Goal: Information Seeking & Learning: Learn about a topic

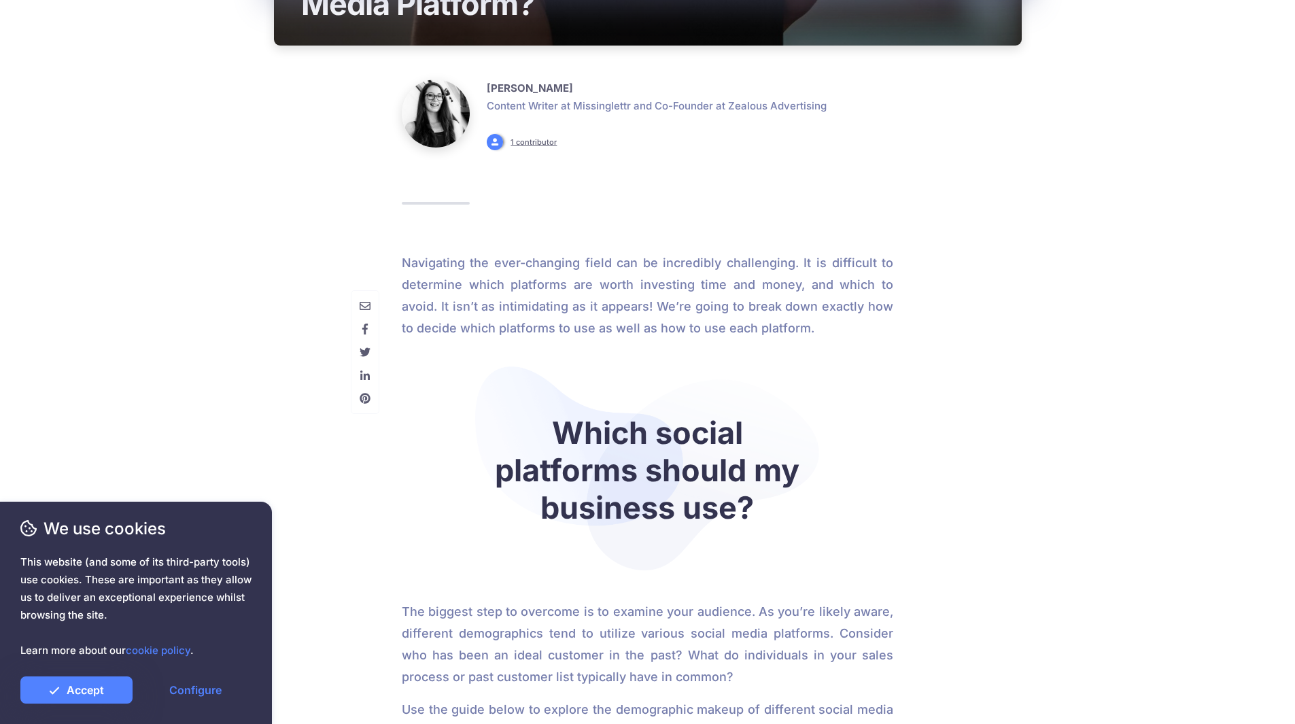
scroll to position [408, 0]
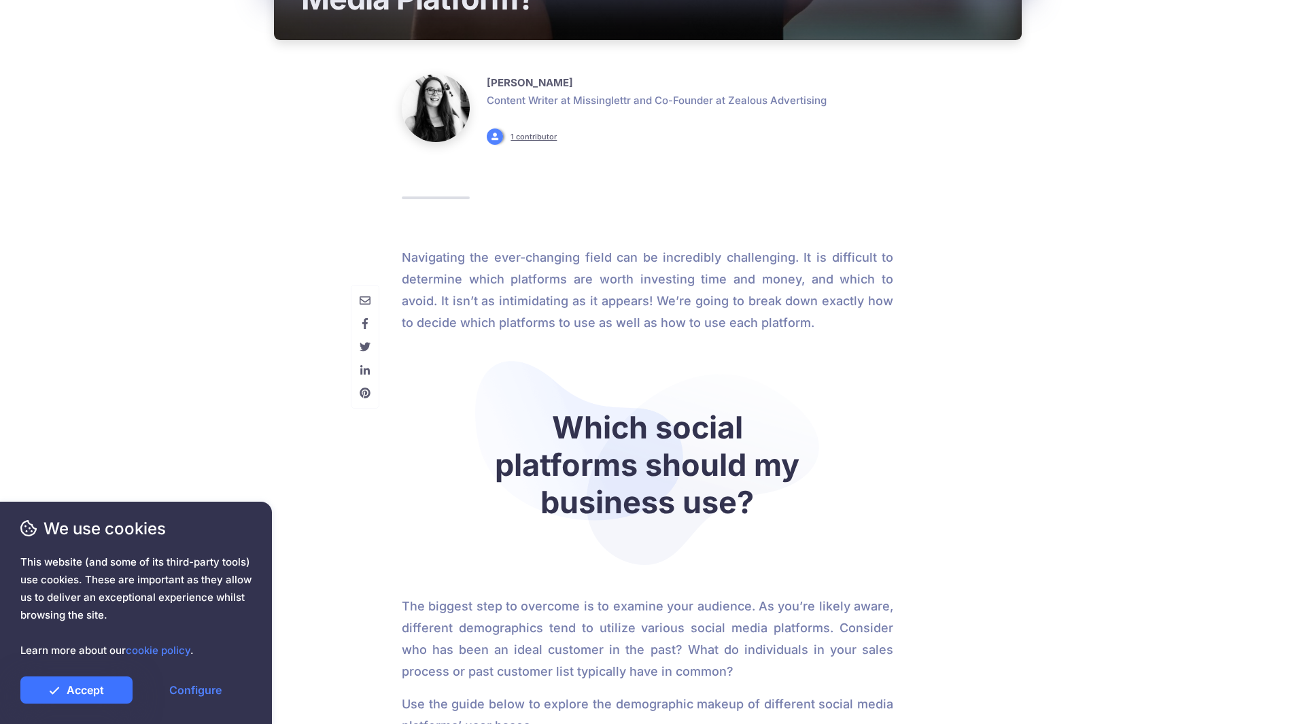
click at [105, 688] on link "Accept" at bounding box center [76, 689] width 112 height 27
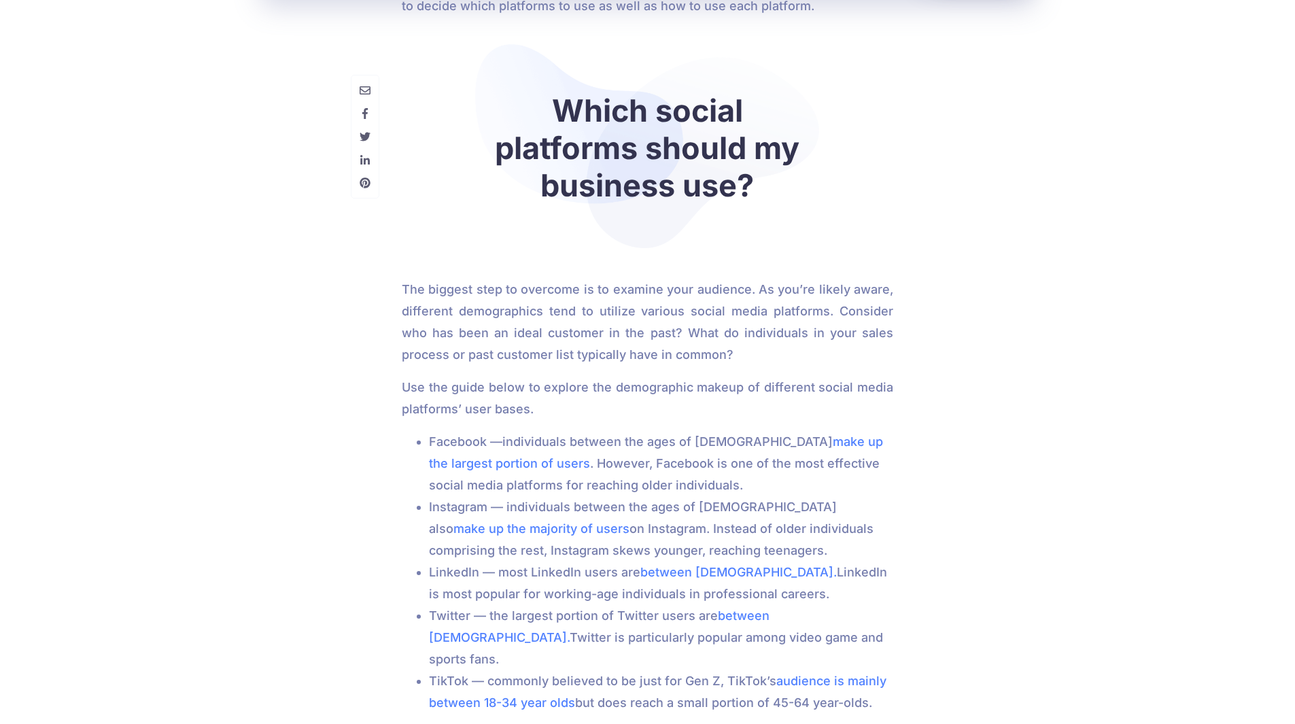
scroll to position [816, 0]
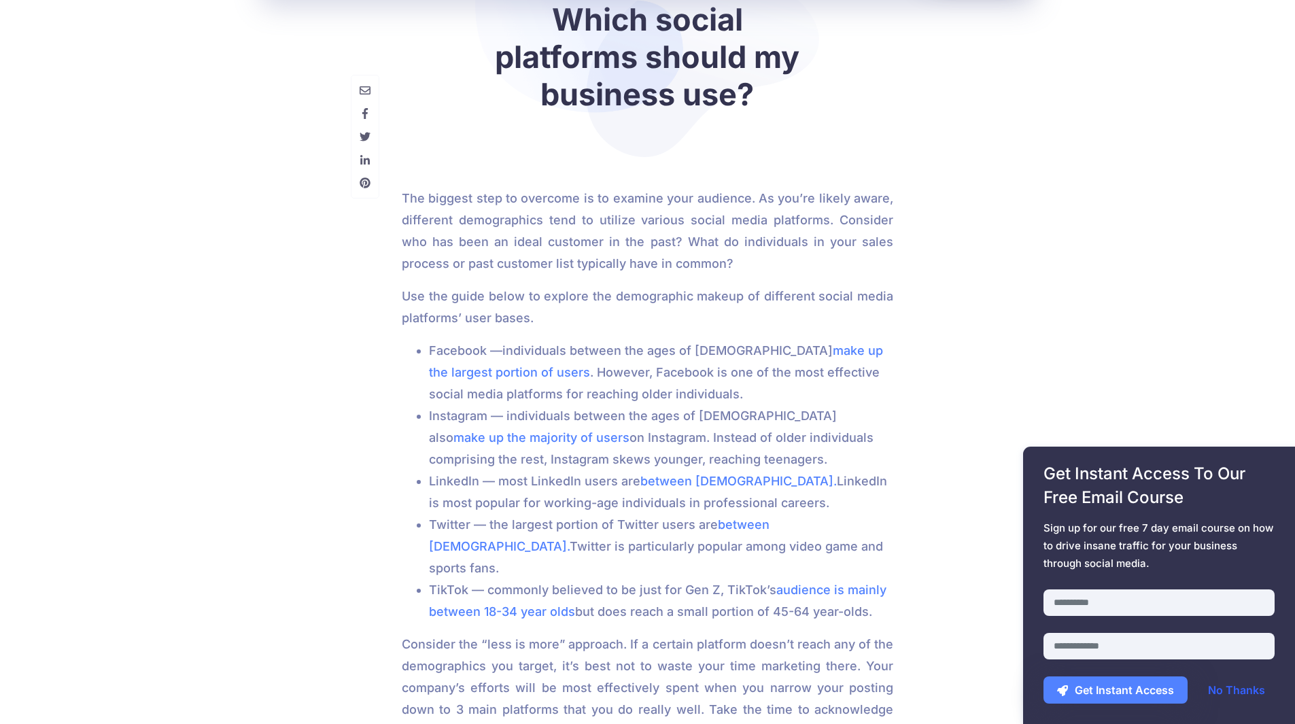
click at [1240, 685] on link "No Thanks" at bounding box center [1236, 689] width 84 height 27
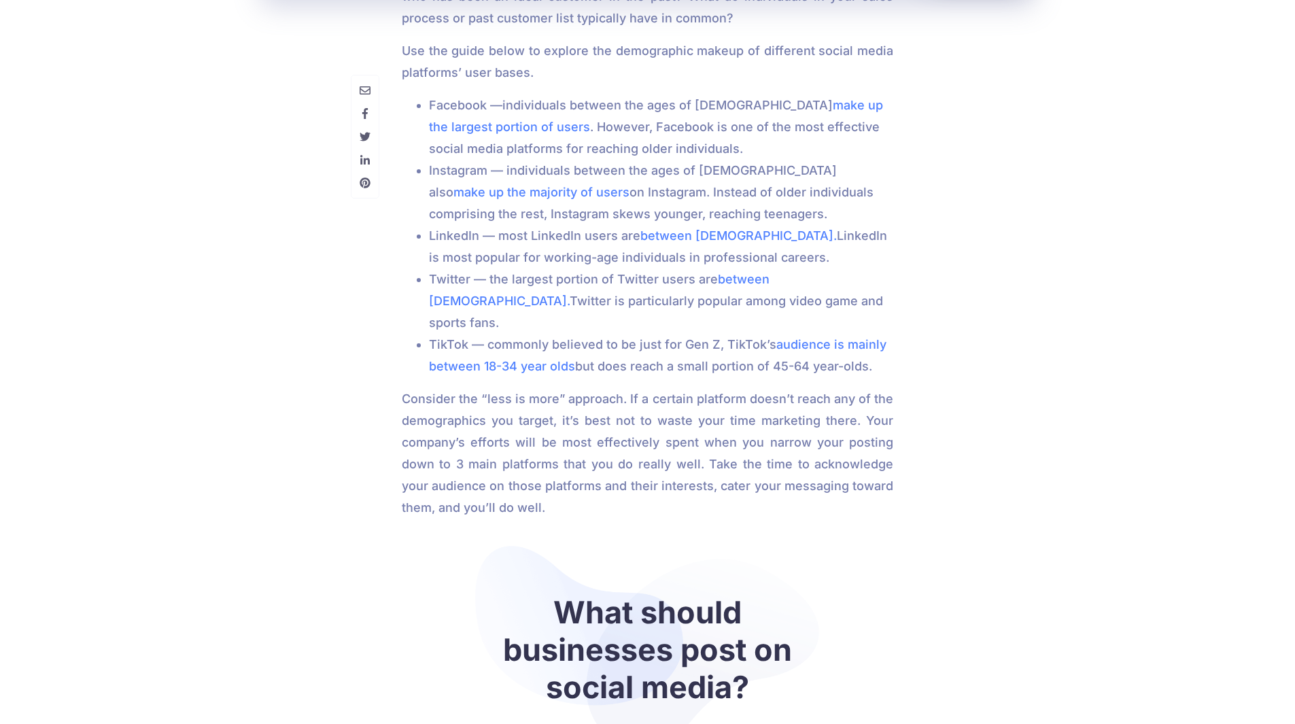
scroll to position [1019, 0]
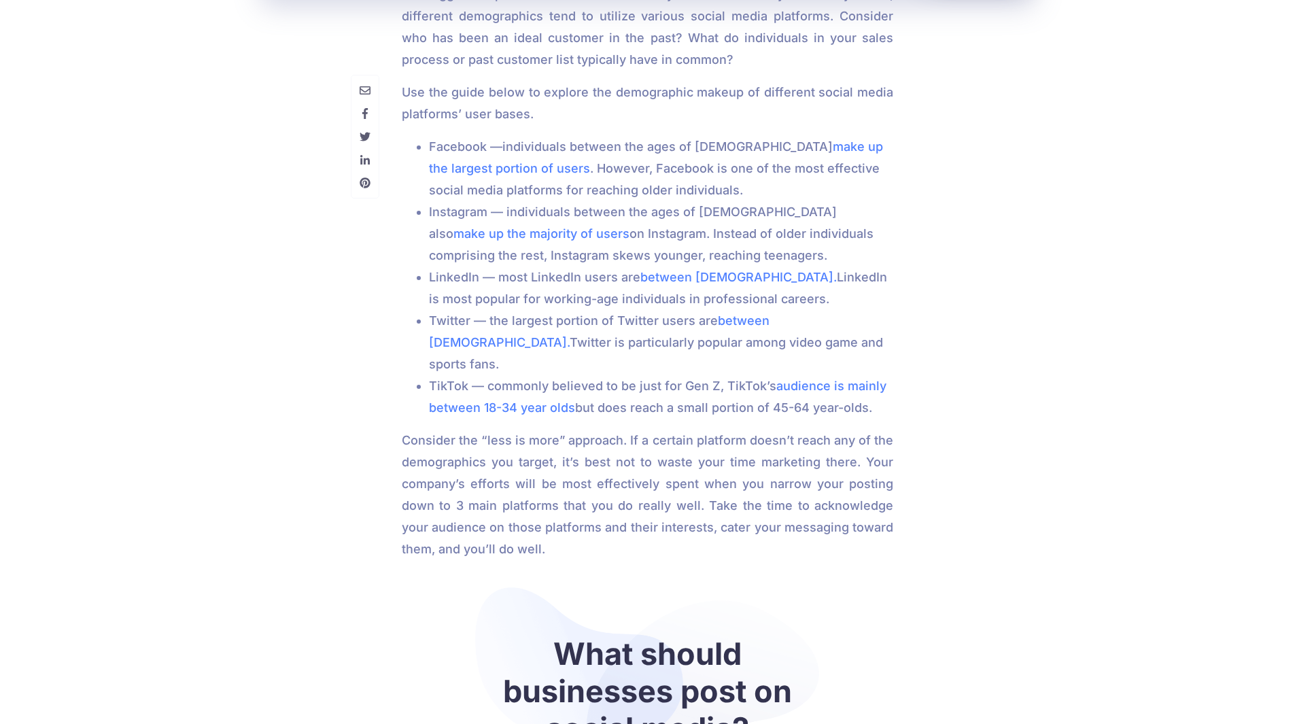
drag, startPoint x: 577, startPoint y: 667, endPoint x: 569, endPoint y: 667, distance: 8.2
click at [569, 667] on h2 "What should businesses post on social media?" at bounding box center [647, 691] width 321 height 112
click at [1131, 623] on div at bounding box center [1158, 610] width 251 height 43
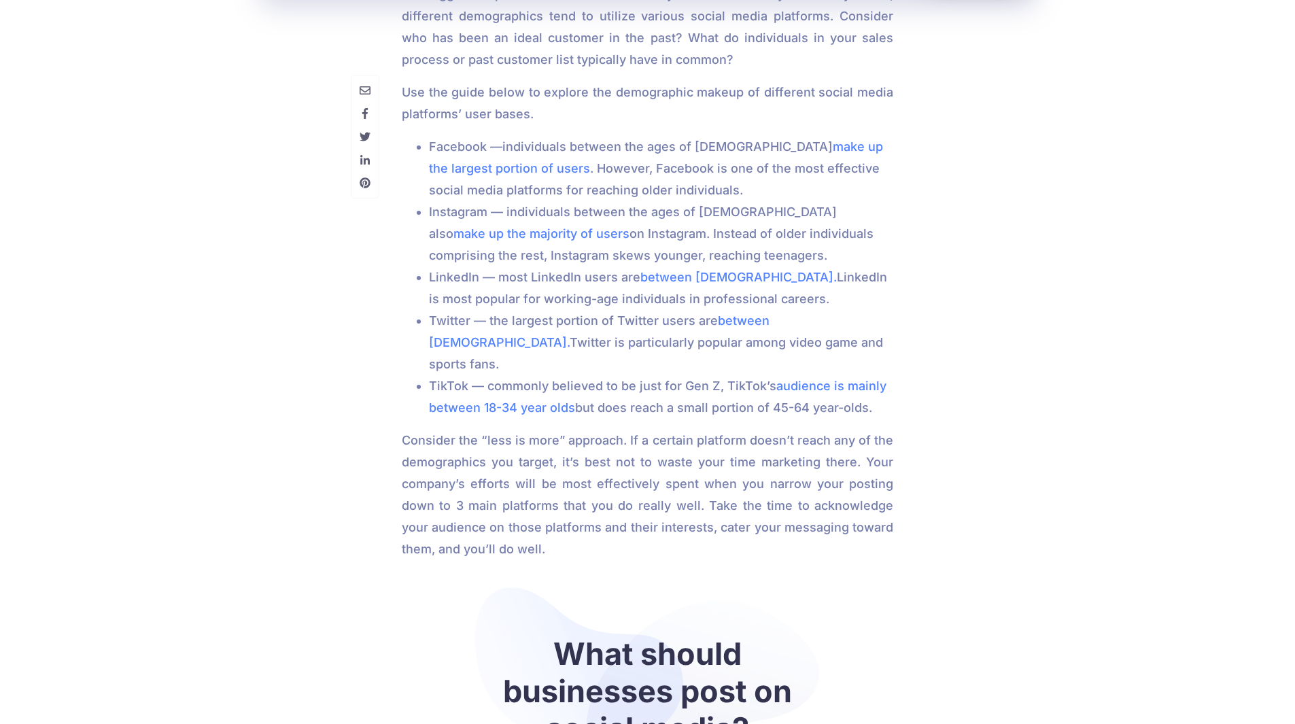
click at [1128, 542] on span "Sign up for our free 7 day email course on how to drive insane traffic for your…" at bounding box center [1158, 545] width 231 height 53
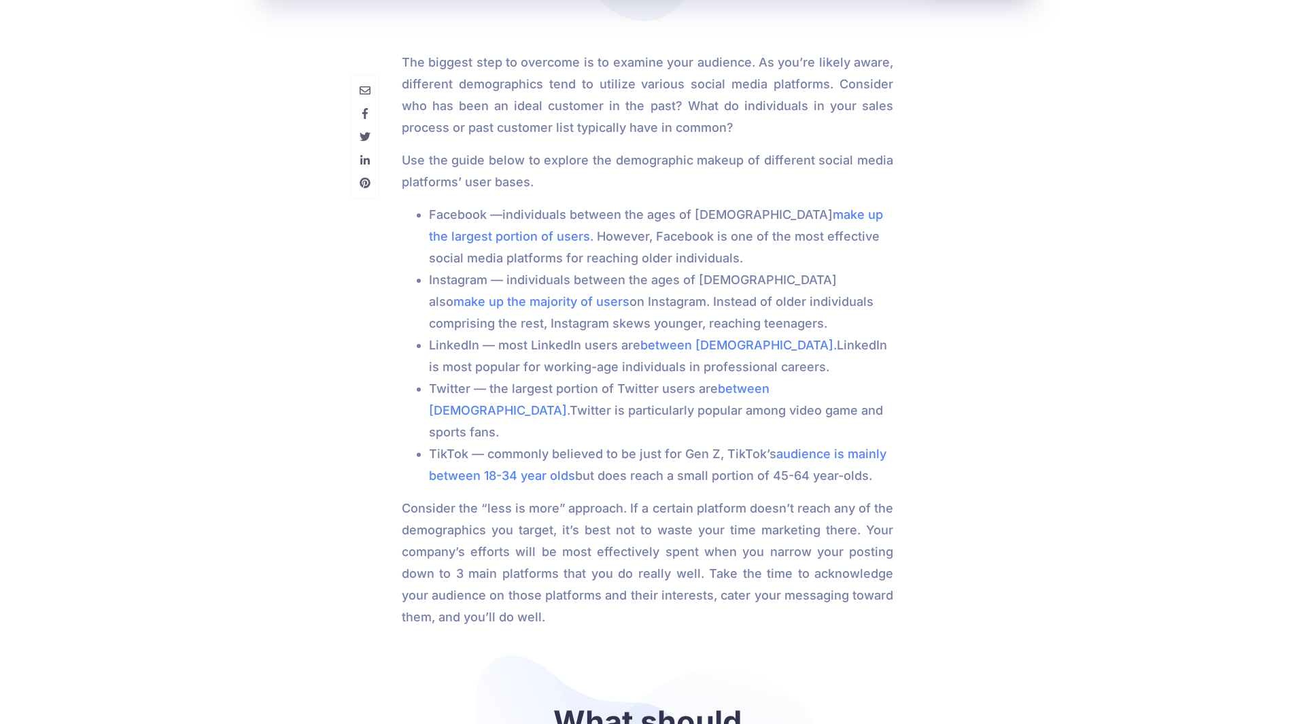
scroll to position [1087, 0]
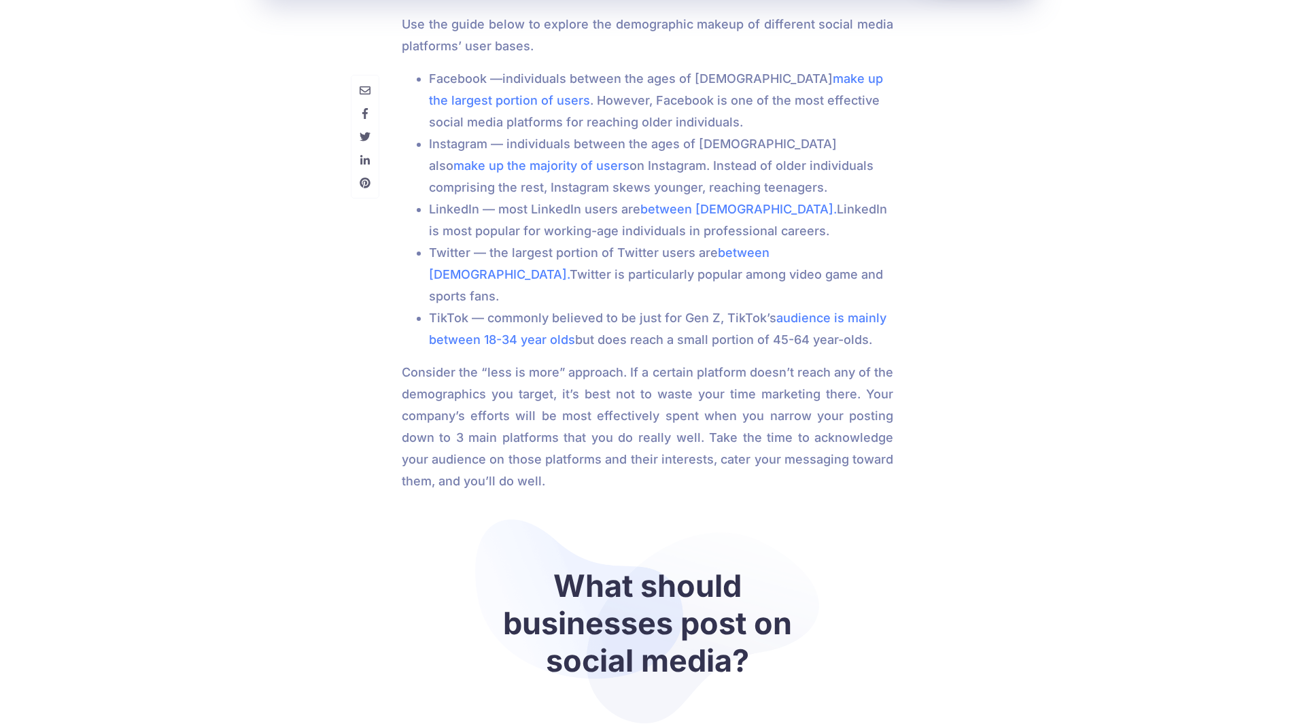
click at [780, 320] on li "TikTok — commonly believed to be just for Gen Z, TikTok’s audience is mainly be…" at bounding box center [661, 328] width 464 height 43
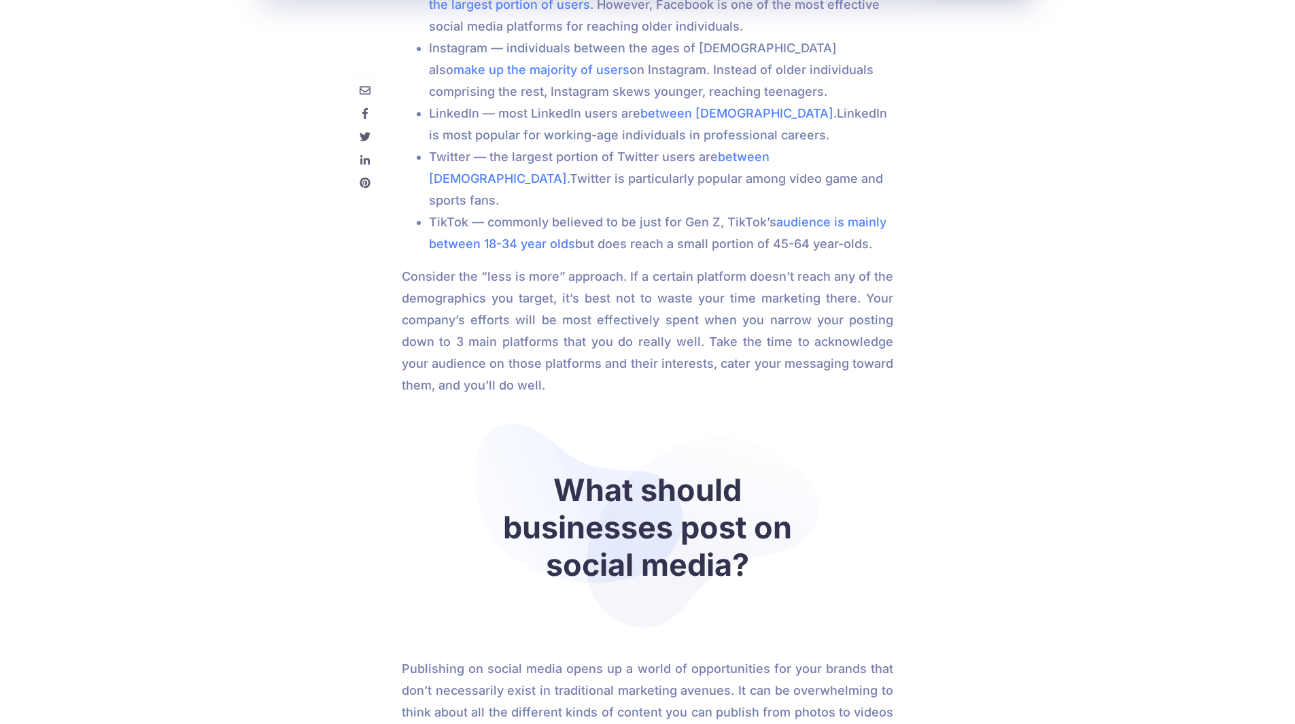
scroll to position [1223, 0]
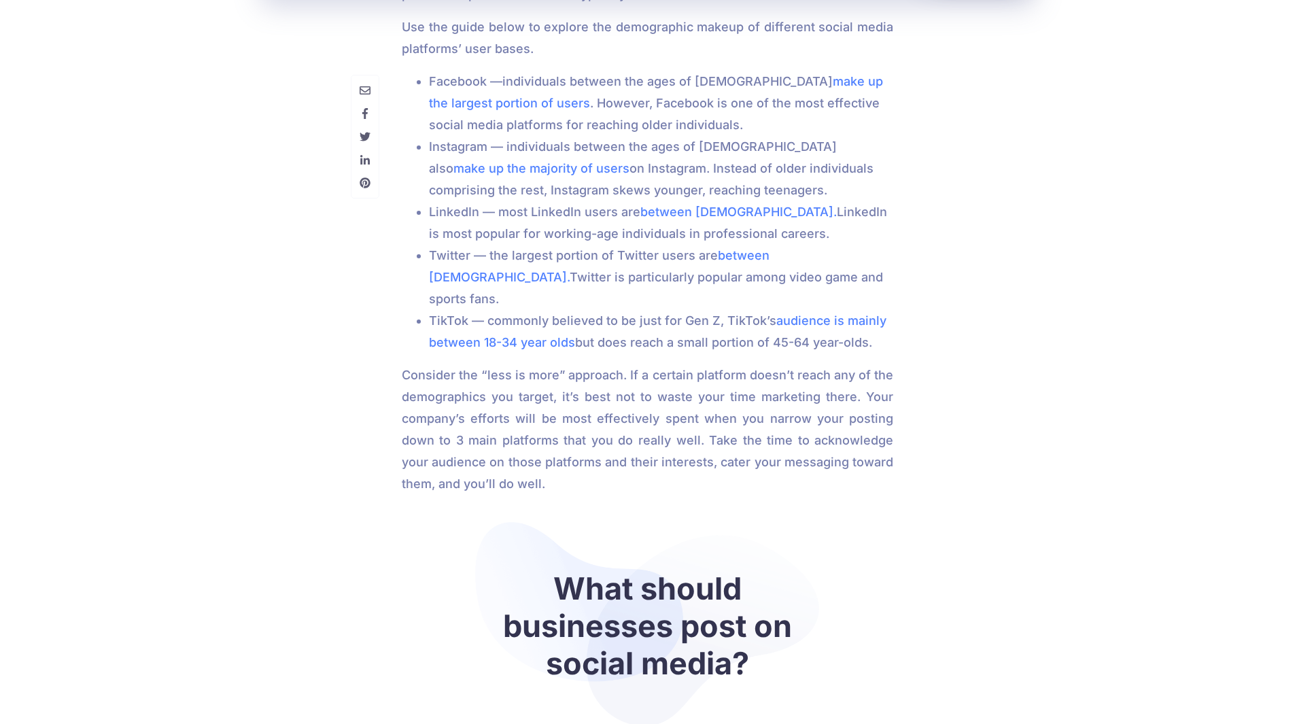
scroll to position [1019, 0]
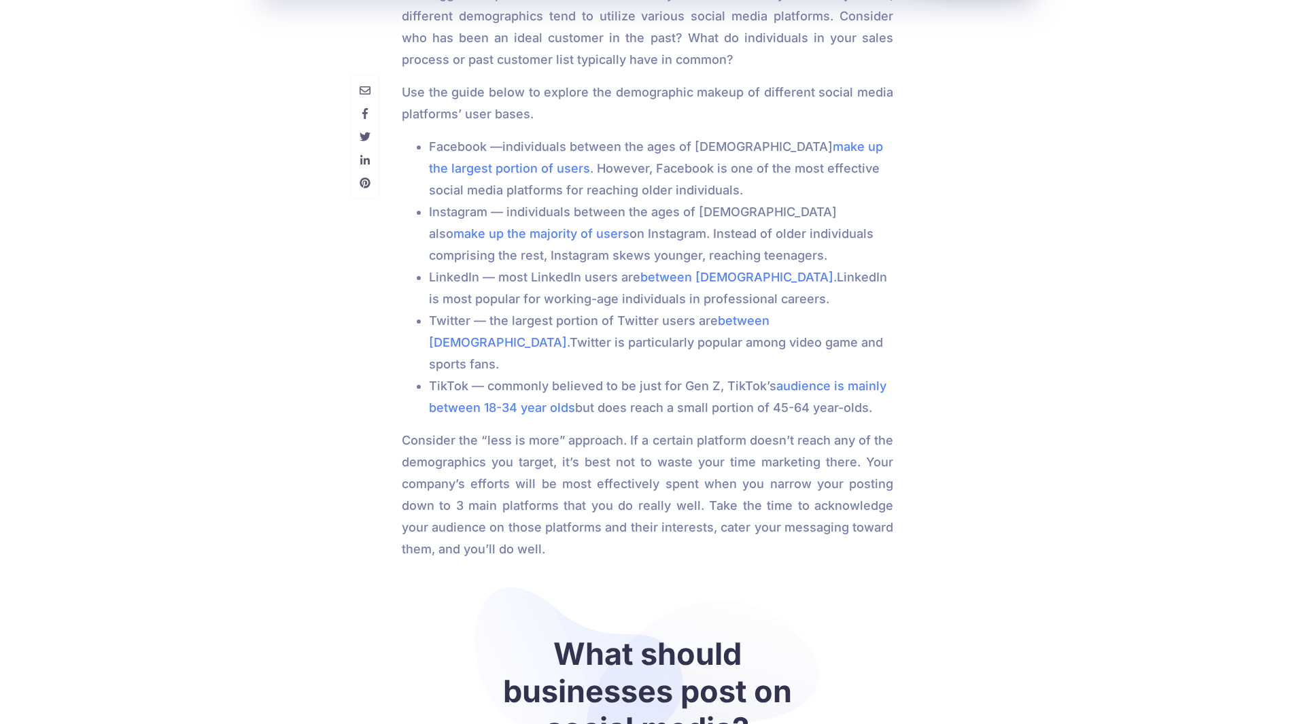
drag, startPoint x: 894, startPoint y: 528, endPoint x: 895, endPoint y: 540, distance: 11.6
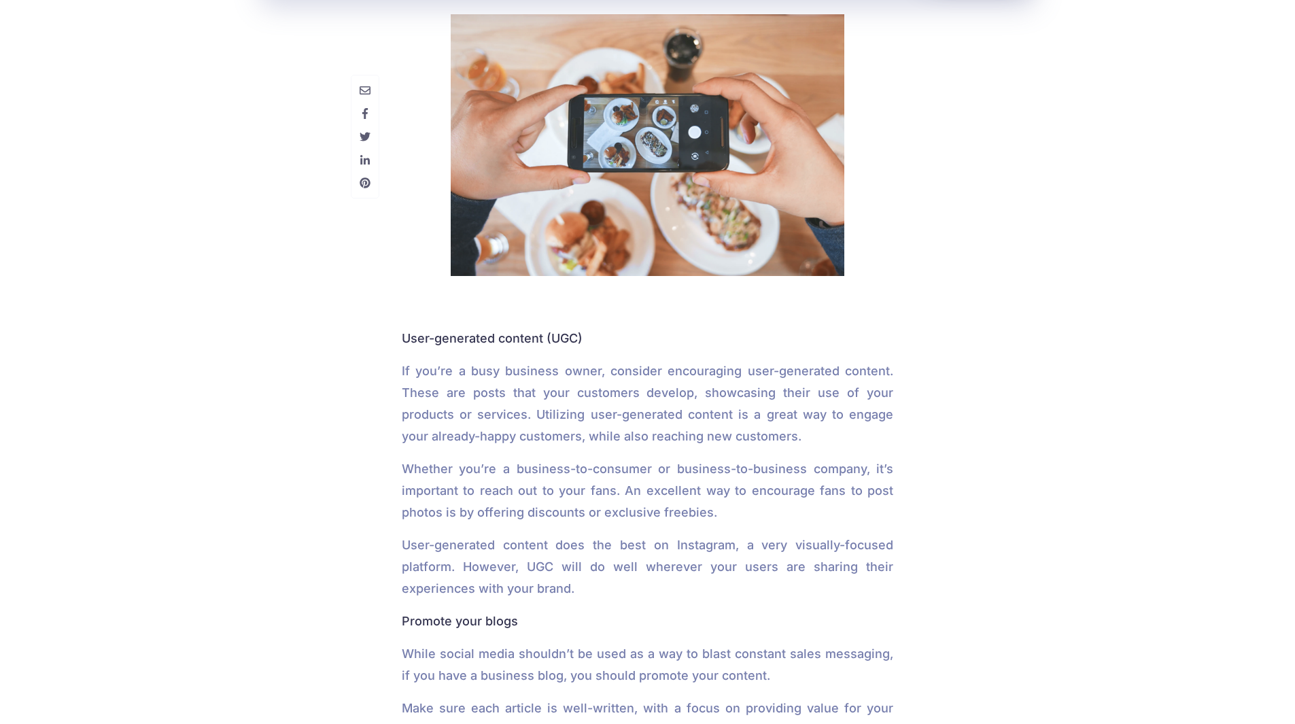
scroll to position [2107, 0]
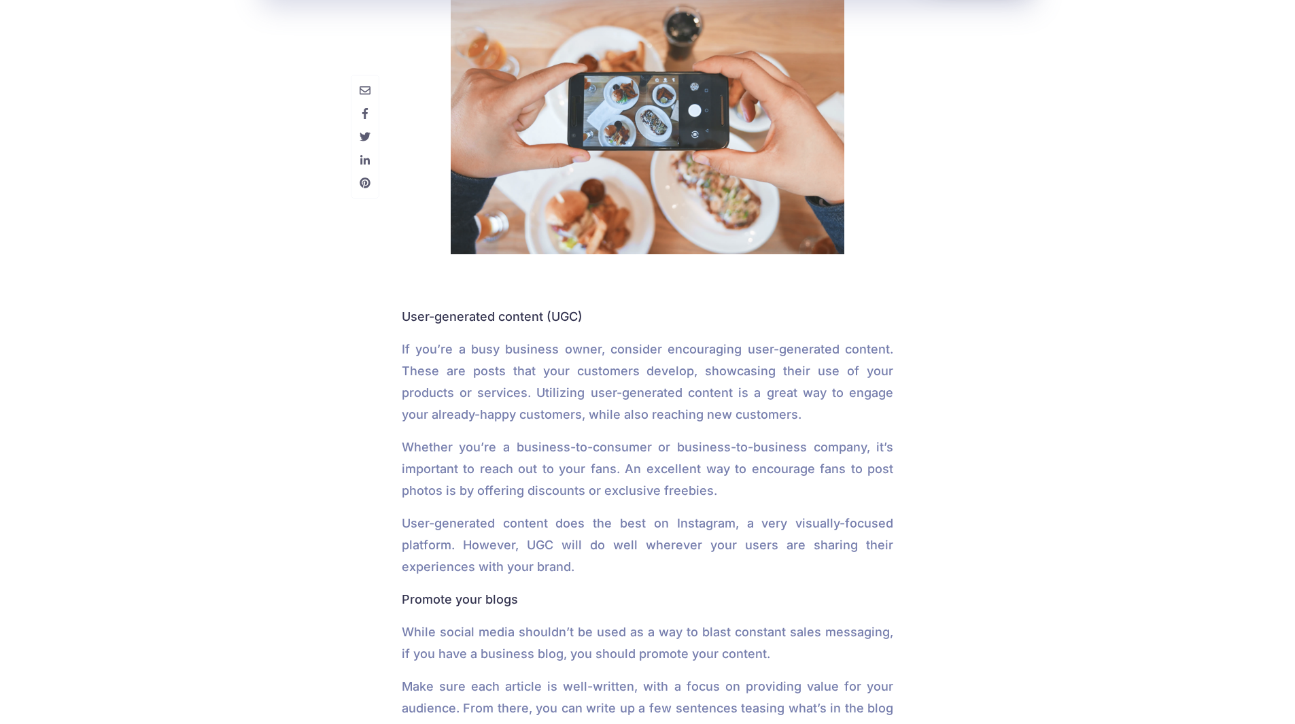
click at [239, 447] on div "What Should Businesses Post On Each Social Media Platform? [PERSON_NAME] Conten…" at bounding box center [647, 627] width 1295 height 5253
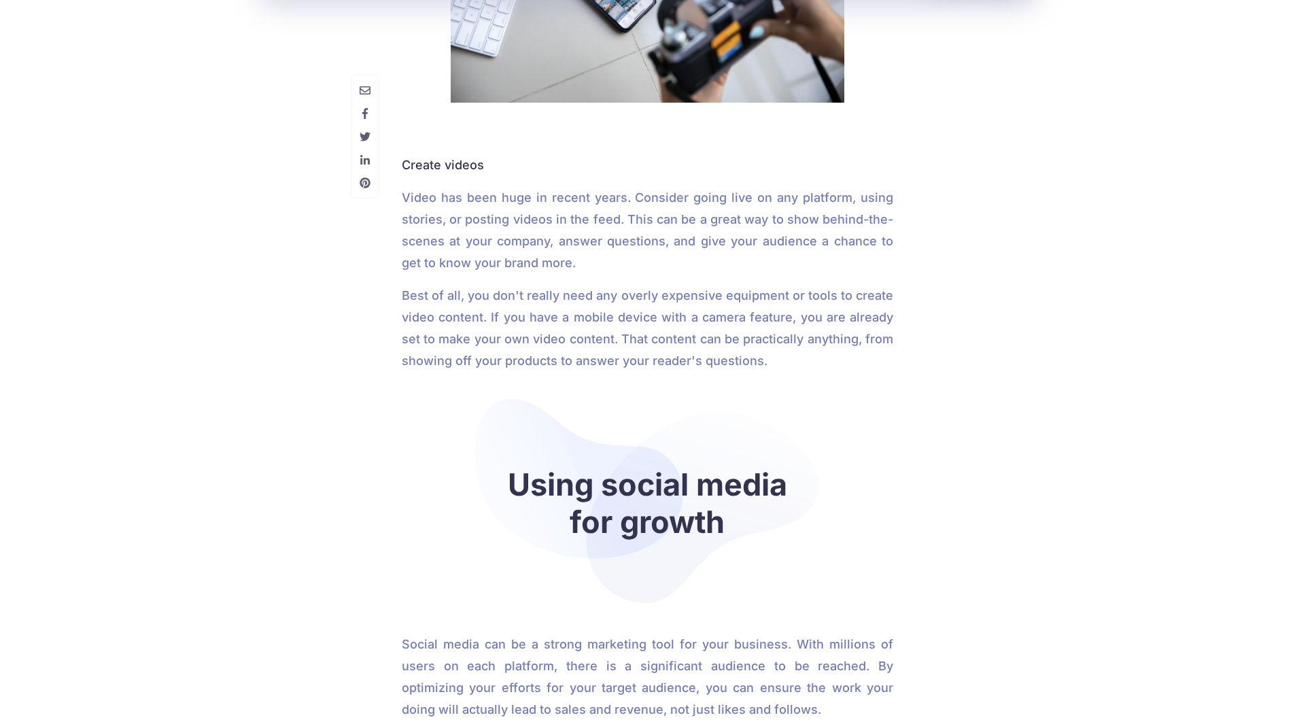
scroll to position [3874, 0]
